Goal: Task Accomplishment & Management: Complete application form

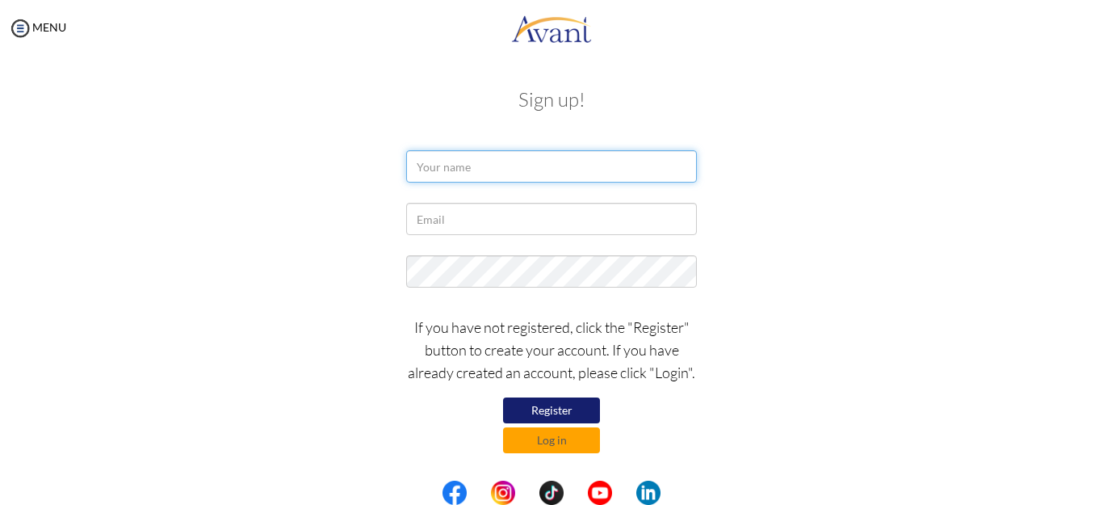
click at [437, 161] on input "text" at bounding box center [551, 166] width 291 height 32
click at [419, 167] on input "[PERSON_NAME]" at bounding box center [551, 166] width 291 height 32
click at [458, 168] on input "[PERSON_NAME] ng'ang'a" at bounding box center [551, 166] width 291 height 32
click at [484, 166] on input "[PERSON_NAME] ng'ang'a" at bounding box center [551, 166] width 291 height 32
type input "[PERSON_NAME]"
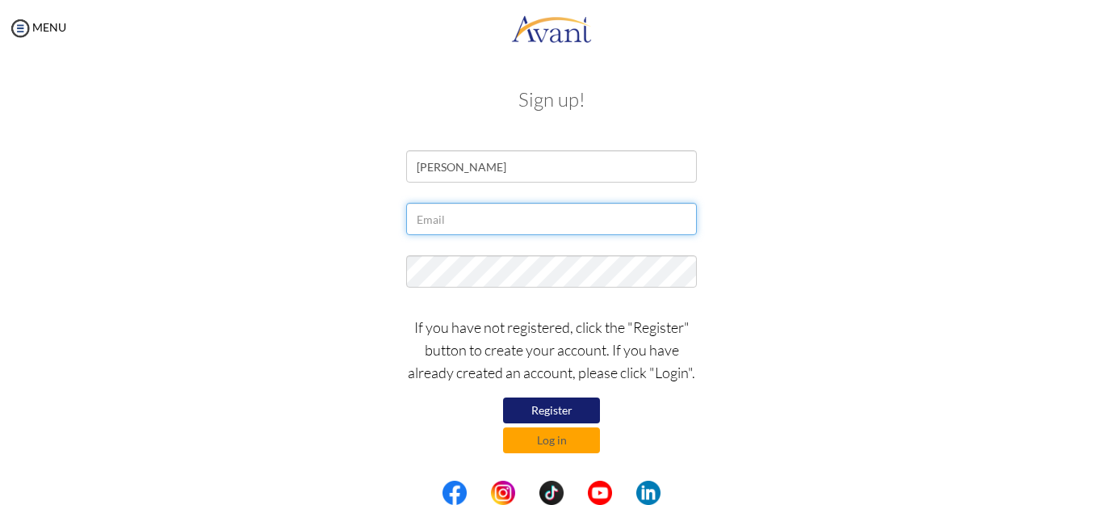
click at [427, 229] on input "text" at bounding box center [551, 219] width 291 height 32
type input "[EMAIL_ADDRESS][DOMAIN_NAME]"
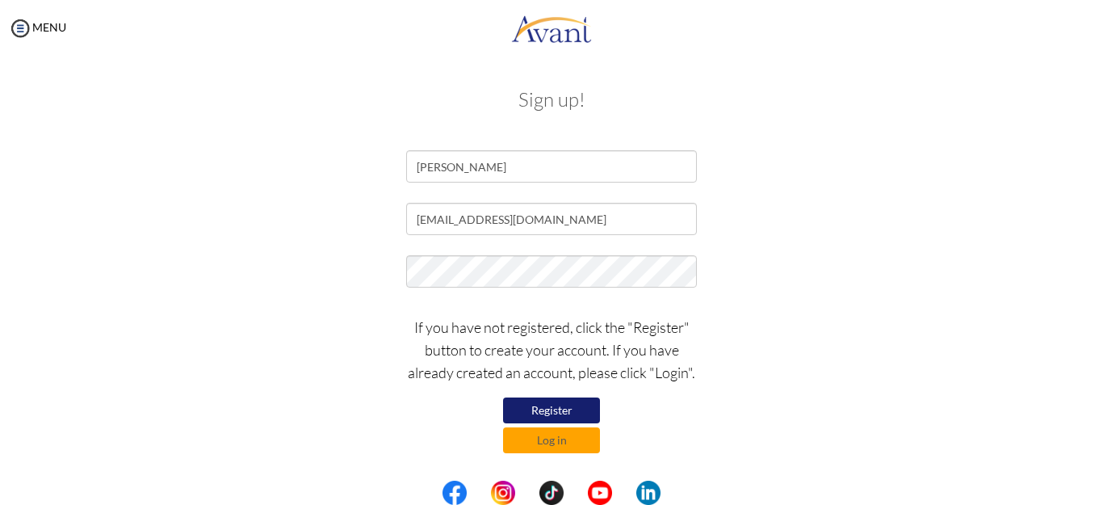
click at [550, 409] on button "Register" at bounding box center [551, 410] width 97 height 26
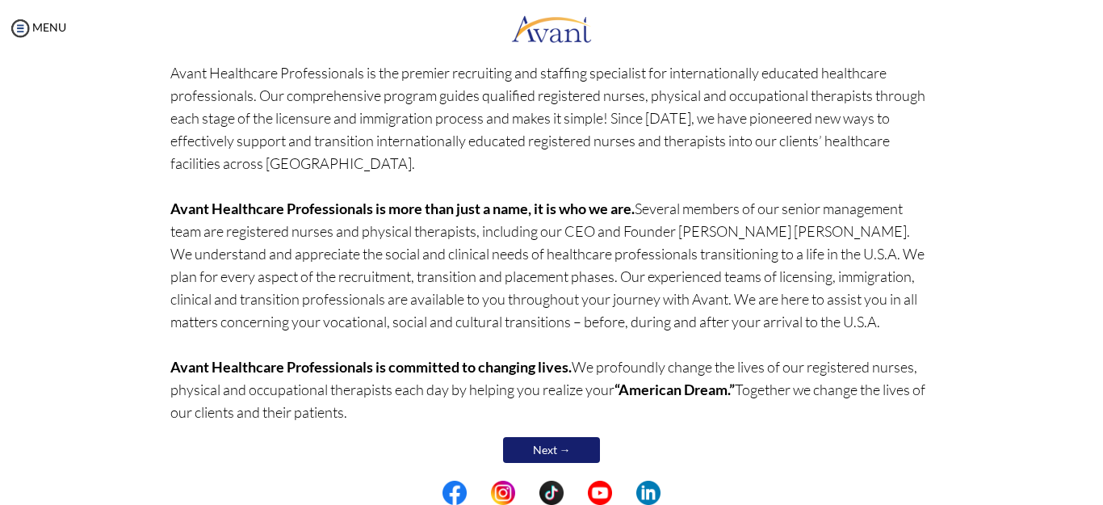
scroll to position [148, 0]
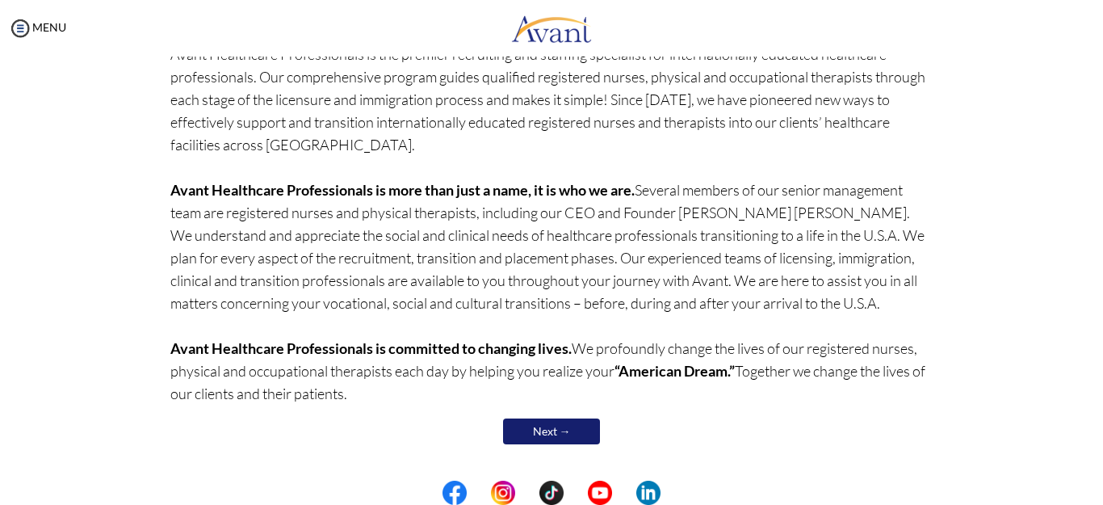
click at [1097, 489] on center at bounding box center [551, 492] width 1103 height 24
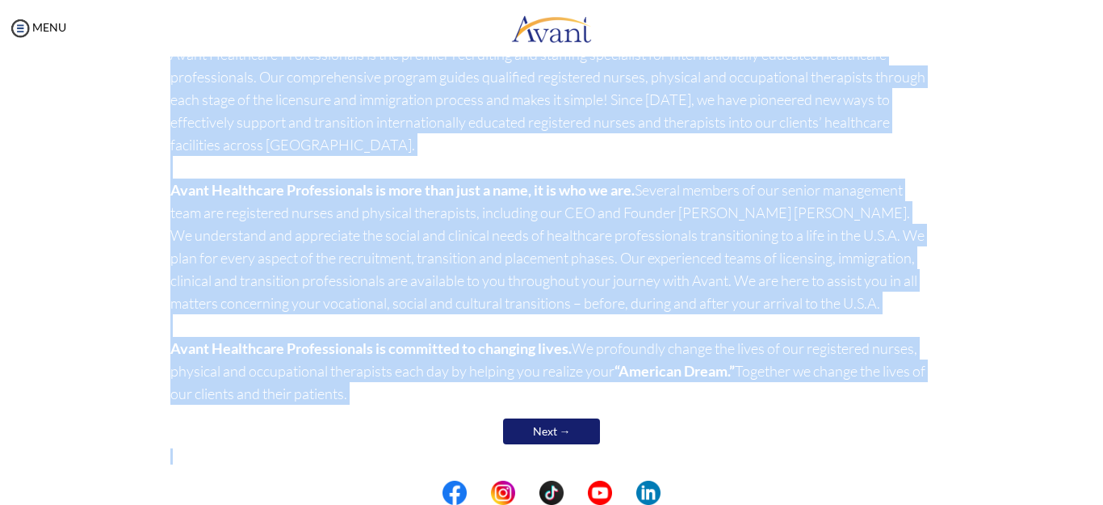
drag, startPoint x: 1097, startPoint y: 489, endPoint x: 1057, endPoint y: 399, distance: 98.7
click at [1057, 399] on body "Maintenance break. Please come back in 2 hours. MENU My Status What is the next…" at bounding box center [551, 252] width 1103 height 505
click at [1057, 399] on div "Welcome! Who we are Avant Healthcare Professionals is the premier recruiting an…" at bounding box center [551, 235] width 1071 height 620
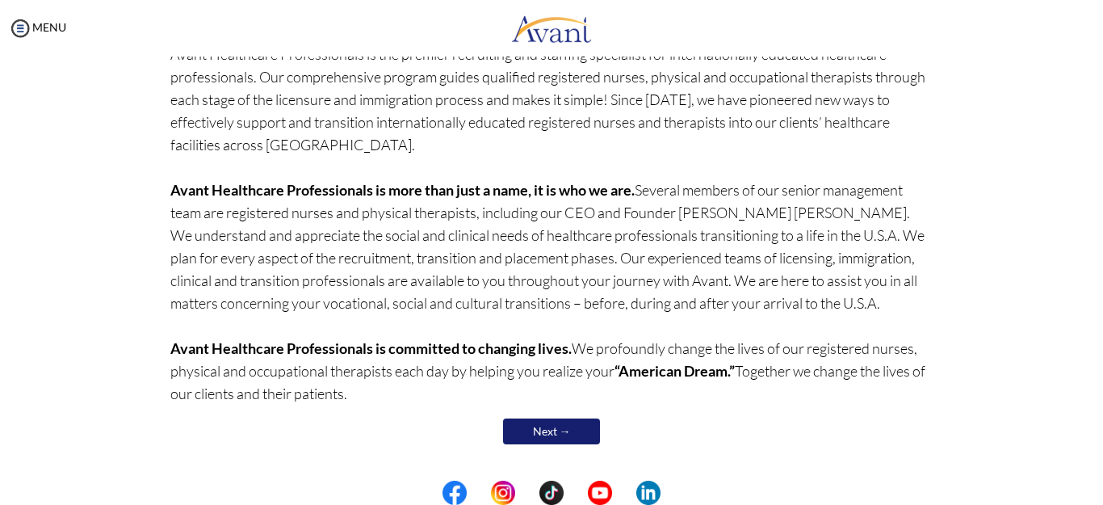
click at [1096, 493] on center at bounding box center [551, 492] width 1103 height 24
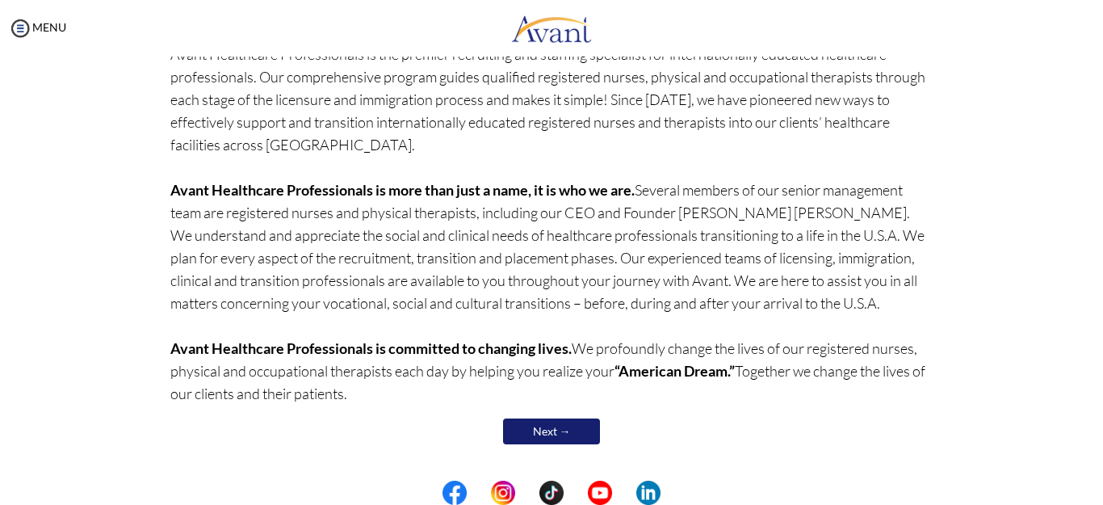
click at [1025, 458] on div "Welcome! Who we are Avant Healthcare Professionals is the premier recruiting an…" at bounding box center [551, 235] width 1071 height 620
click at [548, 427] on link "Next →" at bounding box center [551, 431] width 97 height 26
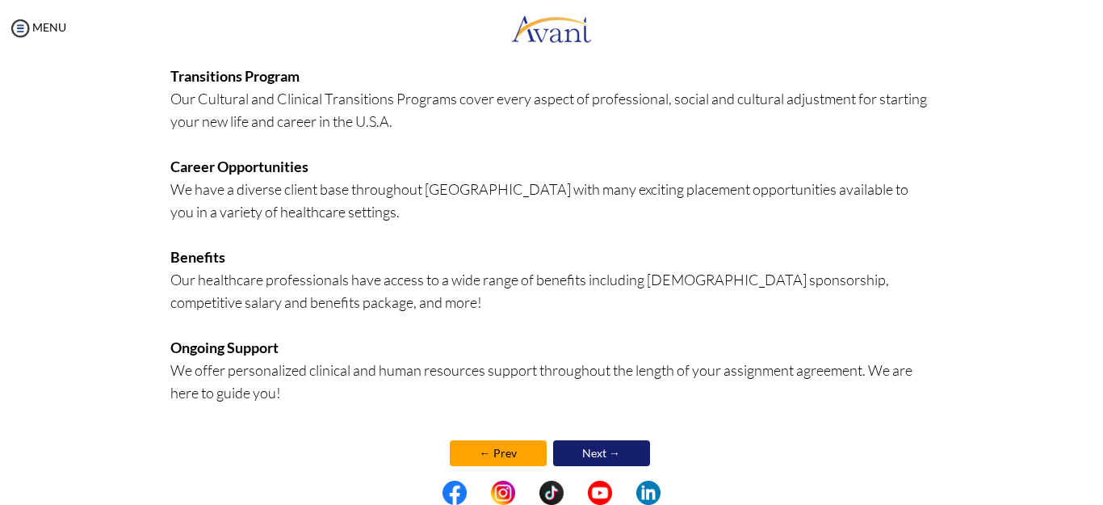
scroll to position [392, 0]
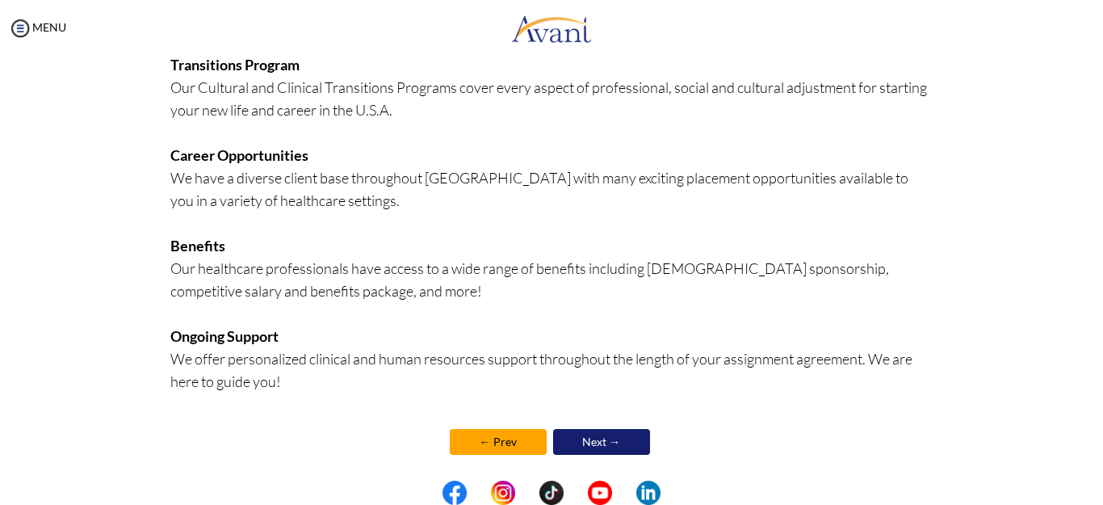
click at [593, 439] on link "Next →" at bounding box center [601, 442] width 97 height 26
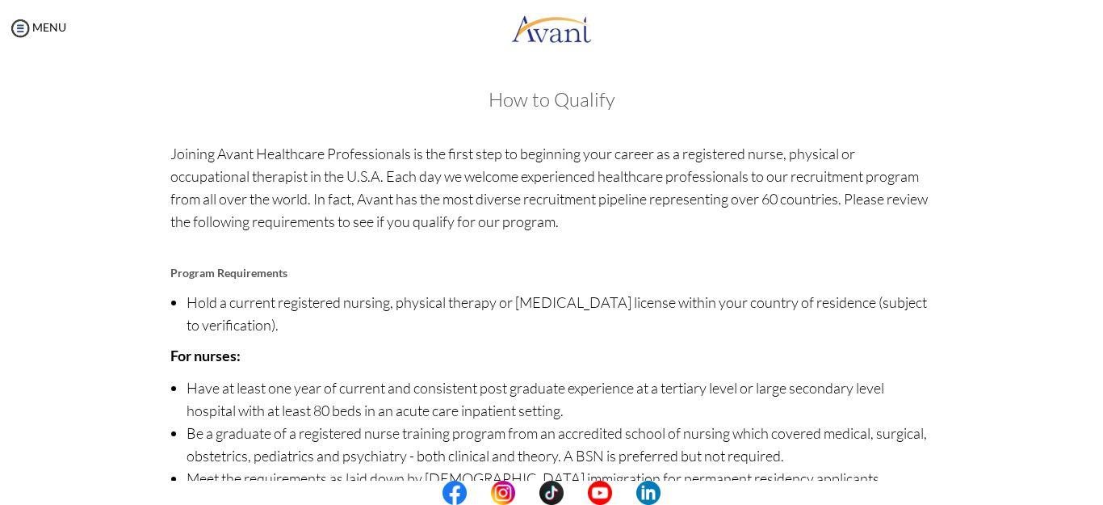
scroll to position [198, 0]
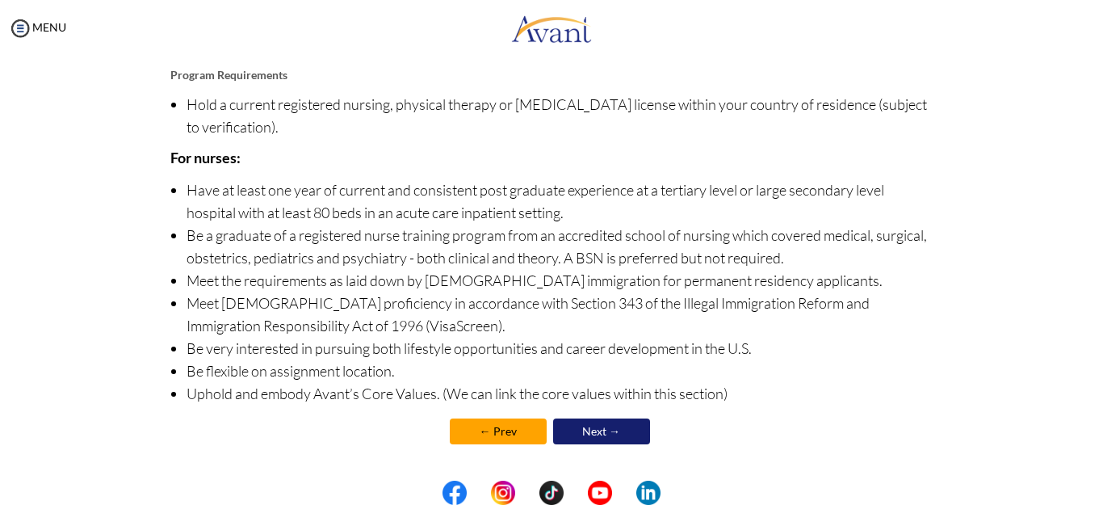
click at [604, 436] on link "Next →" at bounding box center [601, 431] width 97 height 26
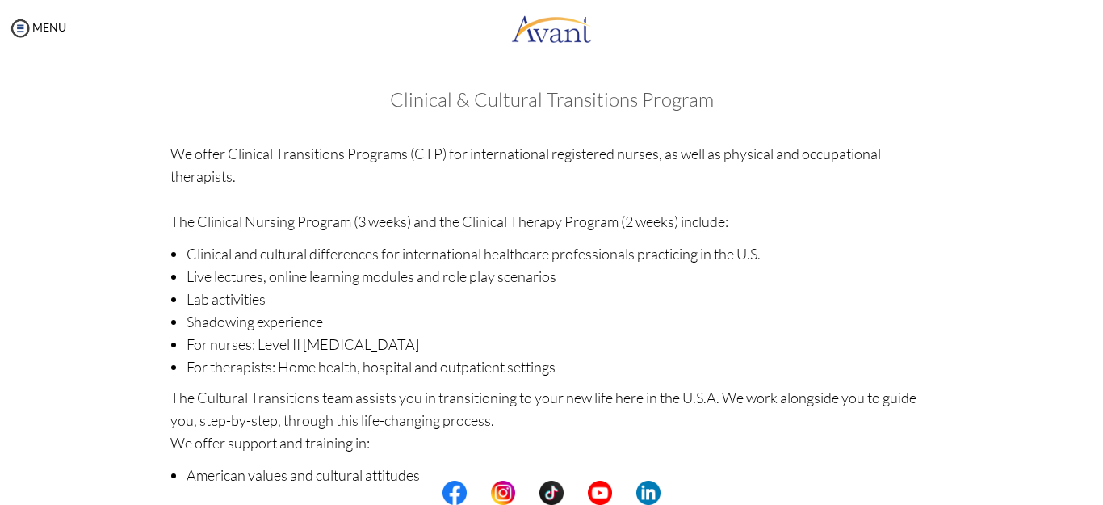
scroll to position [262, 0]
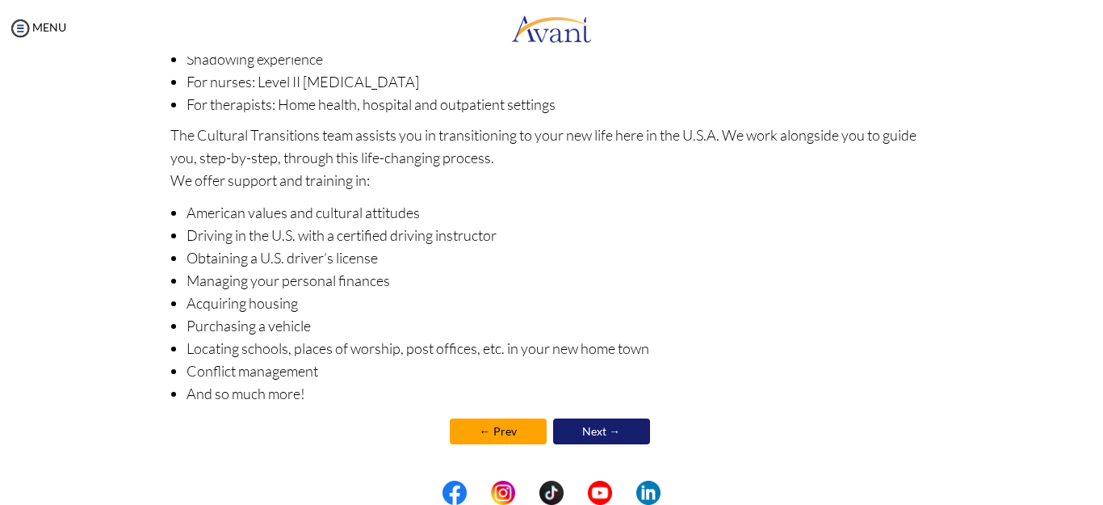
click at [597, 429] on link "Next →" at bounding box center [601, 431] width 97 height 26
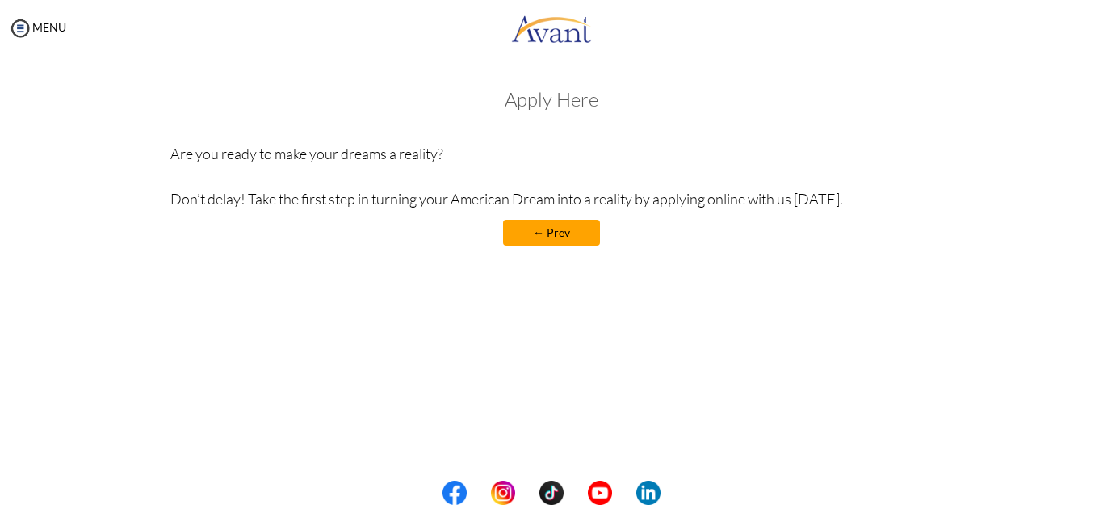
click at [862, 379] on div "My Status What is the next step? We would like you to watch the introductory vi…" at bounding box center [551, 309] width 1103 height 505
click at [551, 232] on link "← Prev" at bounding box center [551, 233] width 97 height 26
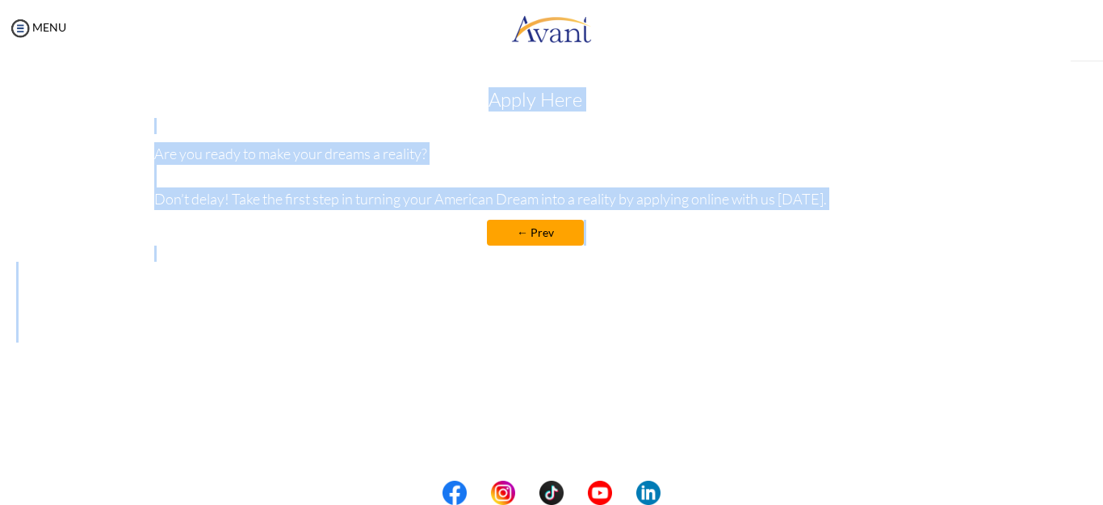
click at [551, 231] on link "← Prev" at bounding box center [535, 233] width 97 height 26
click at [0, 0] on p "We offer Clinical Transitions Programs (CTP) for international registered nurse…" at bounding box center [0, 0] width 0 height 0
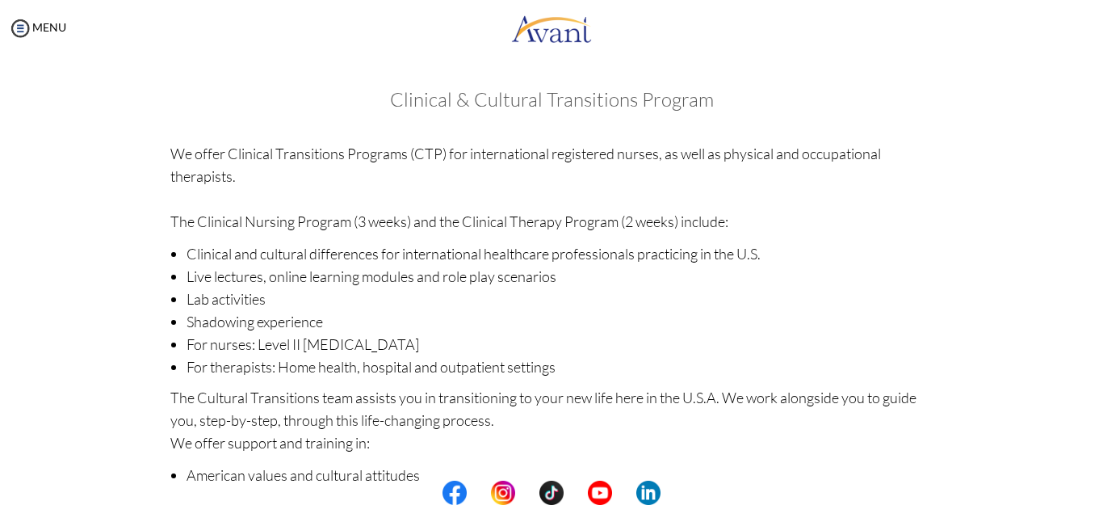
click at [1093, 489] on center at bounding box center [551, 492] width 1103 height 24
drag, startPoint x: 1093, startPoint y: 489, endPoint x: 1097, endPoint y: 380, distance: 109.9
click at [1093, 489] on center at bounding box center [551, 492] width 1103 height 24
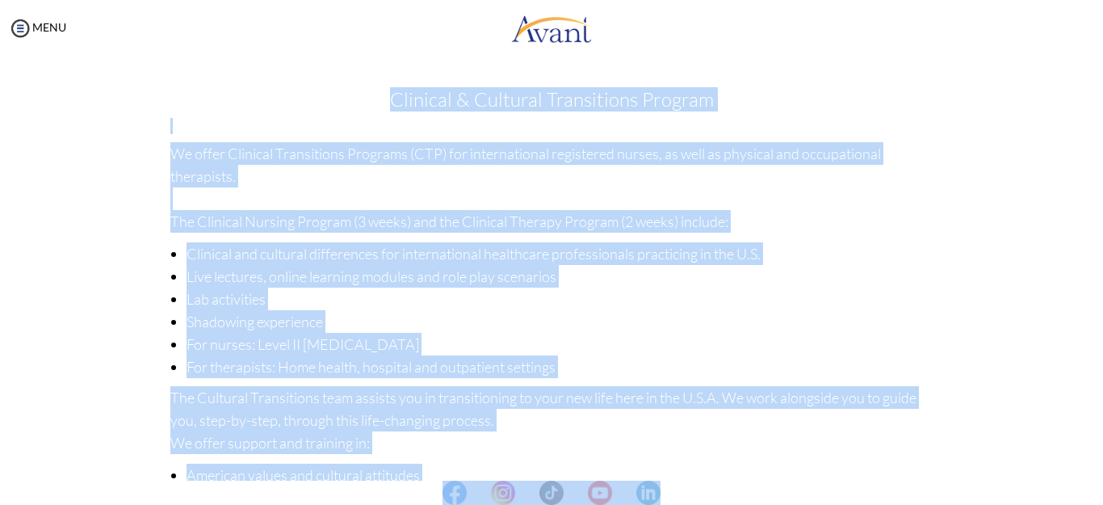
drag, startPoint x: 1097, startPoint y: 380, endPoint x: 1102, endPoint y: 460, distance: 80.9
click at [1102, 460] on body "Maintenance break. Please come back in 2 hours. MENU My Status What is the next…" at bounding box center [551, 252] width 1103 height 505
click at [986, 254] on div "Welcome! Who we are Avant Healthcare Professionals is the premier recruiting an…" at bounding box center [551, 400] width 945 height 654
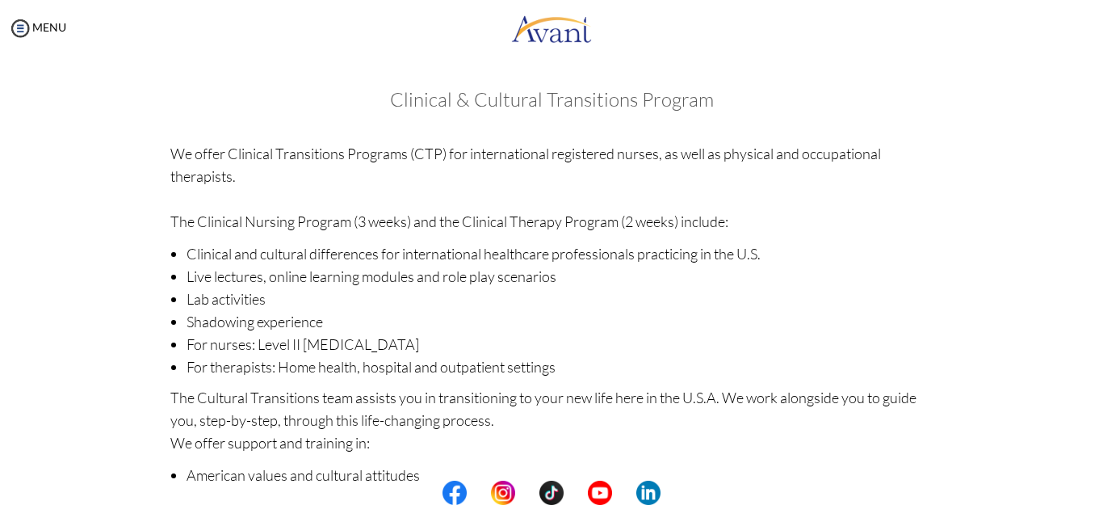
click at [969, 261] on div "Welcome! Who we are Avant Healthcare Professionals is the premier recruiting an…" at bounding box center [551, 400] width 945 height 654
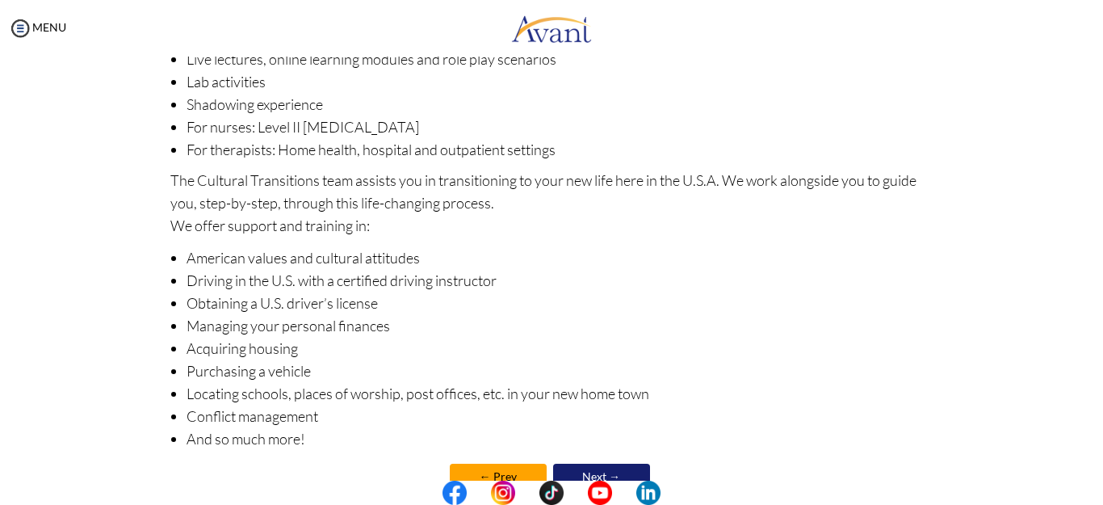
scroll to position [258, 0]
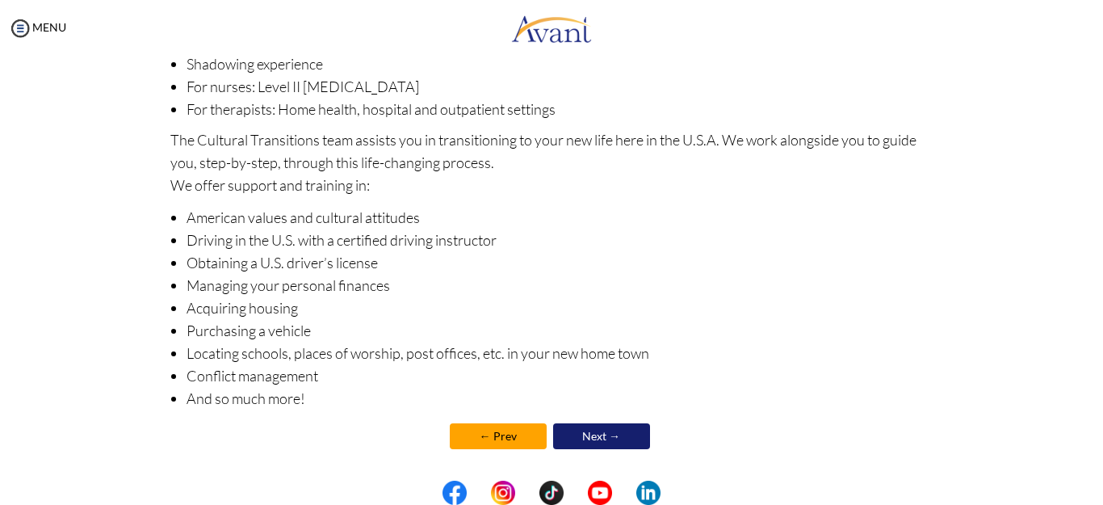
click at [494, 440] on link "← Prev" at bounding box center [498, 436] width 97 height 26
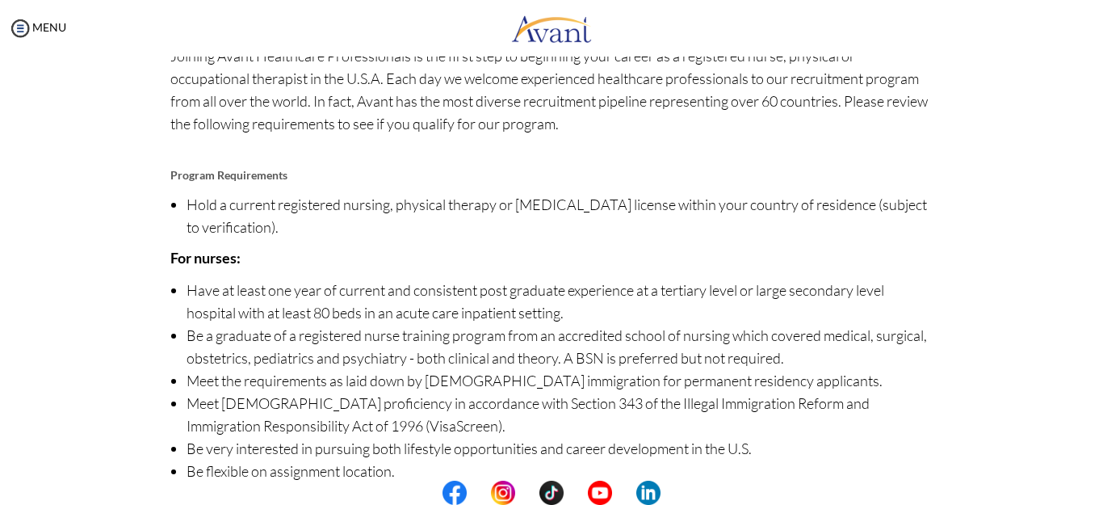
scroll to position [198, 0]
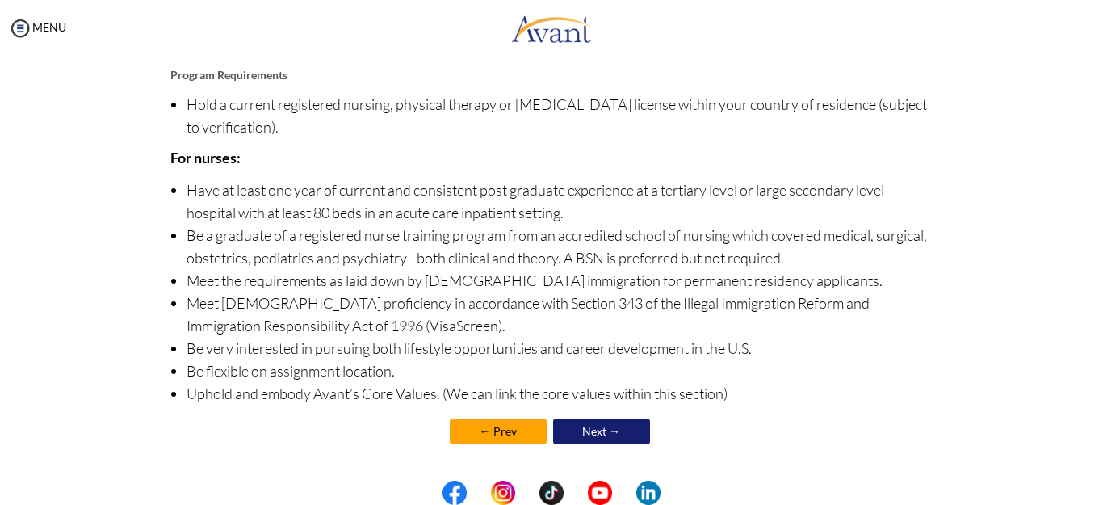
click at [484, 430] on link "← Prev" at bounding box center [498, 431] width 97 height 26
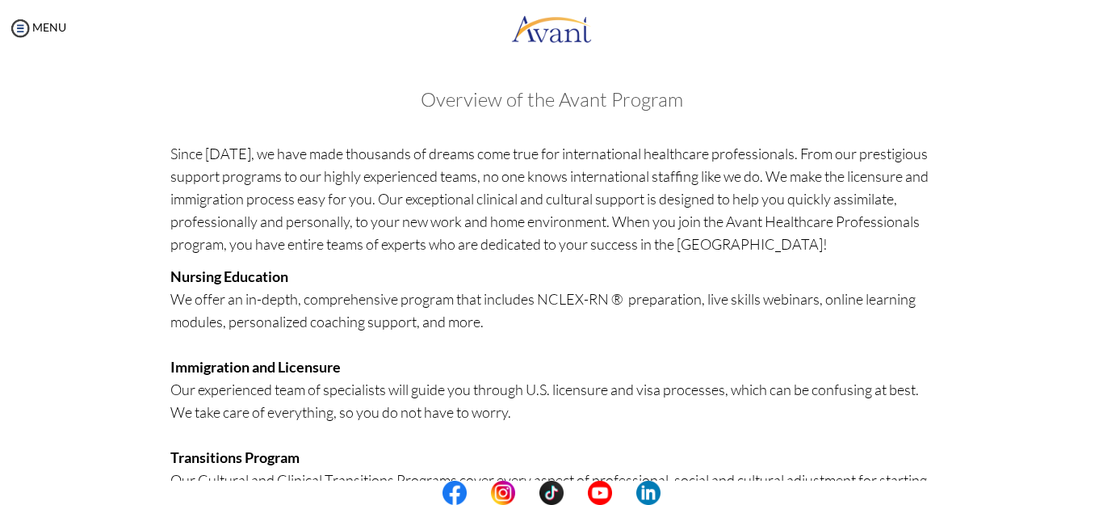
click at [1034, 470] on div "Welcome! Who we are Avant Healthcare Professionals is the premier recruiting an…" at bounding box center [551, 510] width 1071 height 875
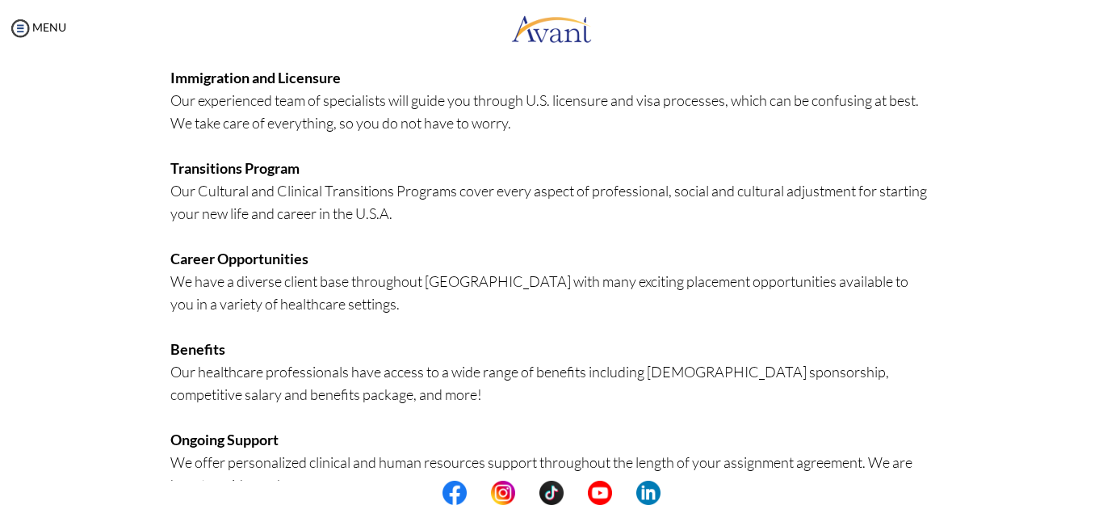
scroll to position [403, 0]
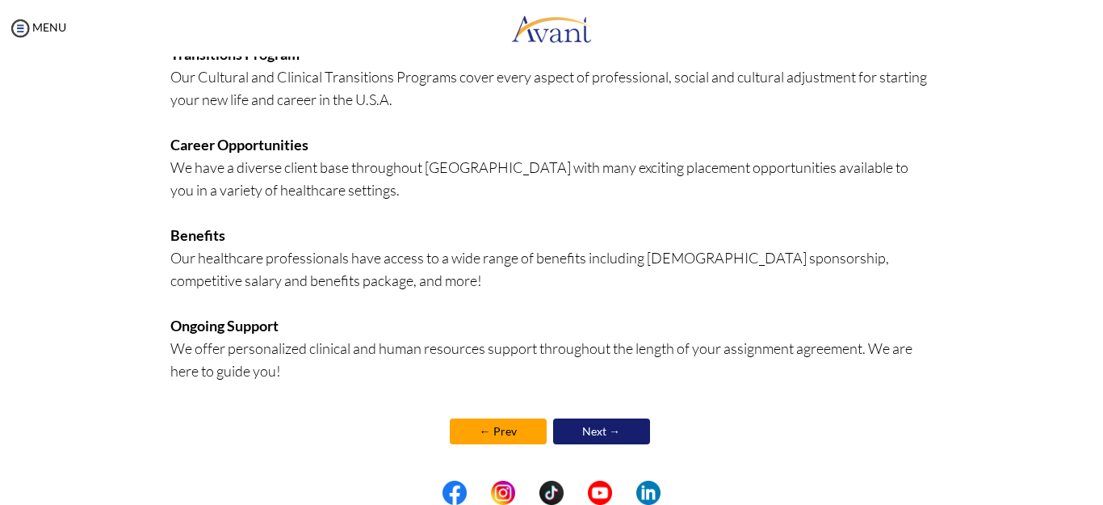
click at [515, 434] on link "← Prev" at bounding box center [498, 431] width 97 height 26
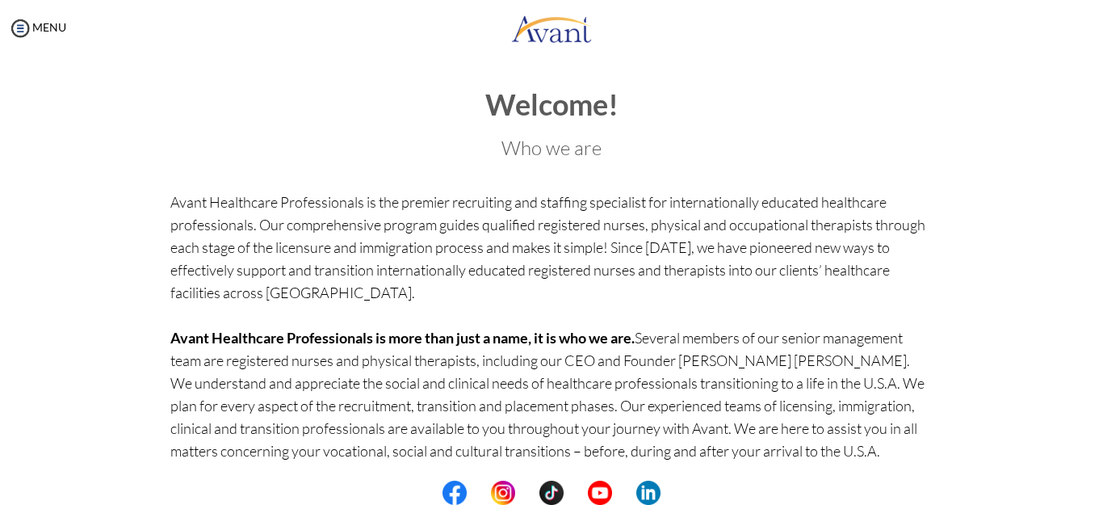
click at [1093, 484] on center at bounding box center [551, 492] width 1103 height 24
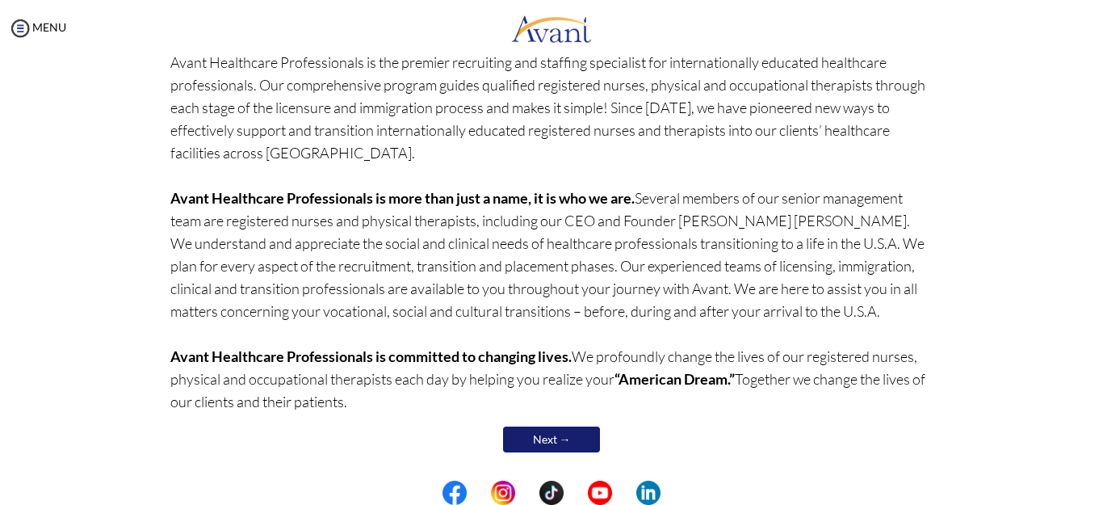
scroll to position [148, 0]
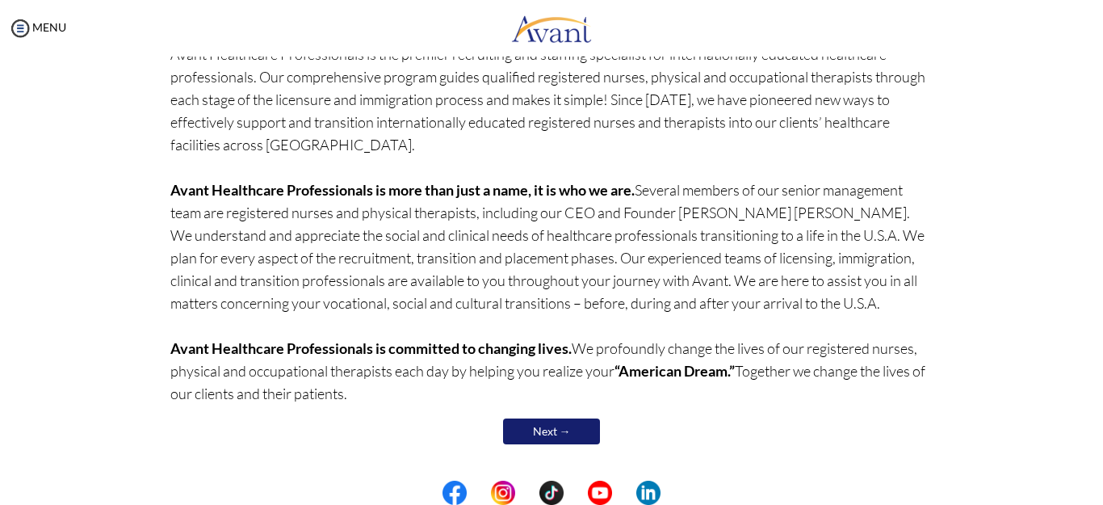
click at [1094, 496] on center at bounding box center [551, 492] width 1103 height 24
click at [1094, 495] on center at bounding box center [551, 492] width 1103 height 24
click at [962, 430] on div "Welcome! Who we are Avant Healthcare Professionals is the premier recruiting an…" at bounding box center [551, 194] width 945 height 539
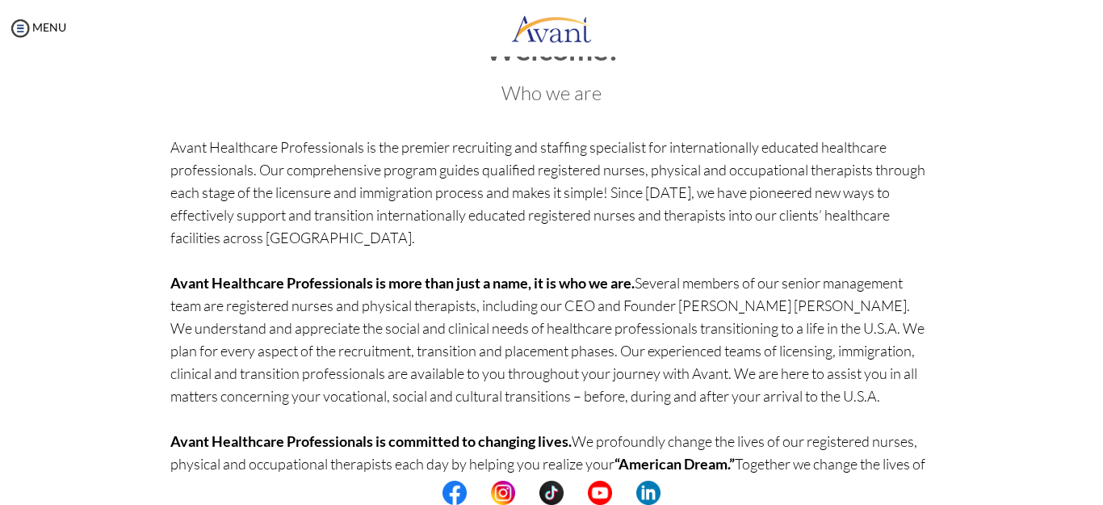
scroll to position [0, 0]
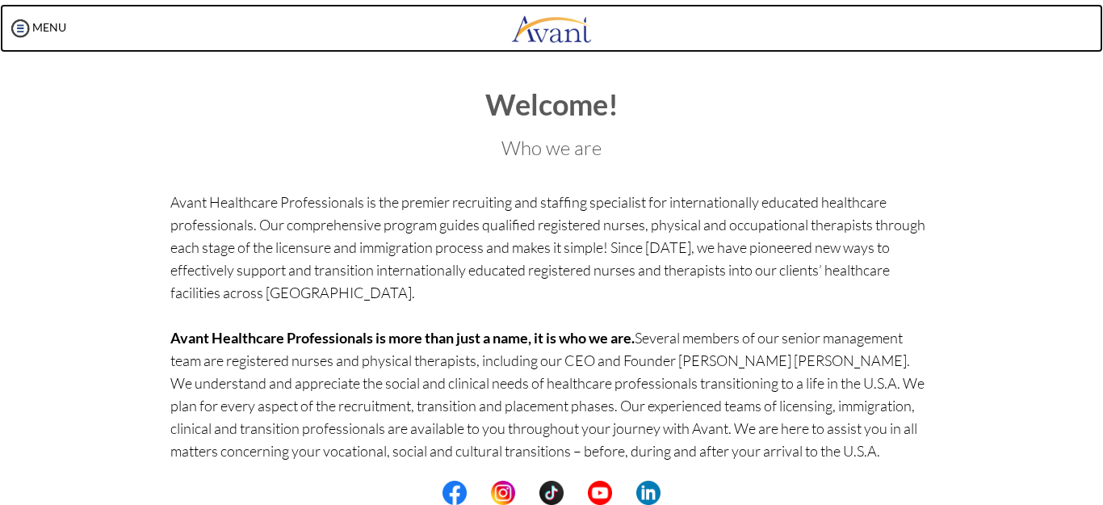
click at [628, 39] on link at bounding box center [551, 28] width 1103 height 48
